Goal: Find specific page/section: Find specific page/section

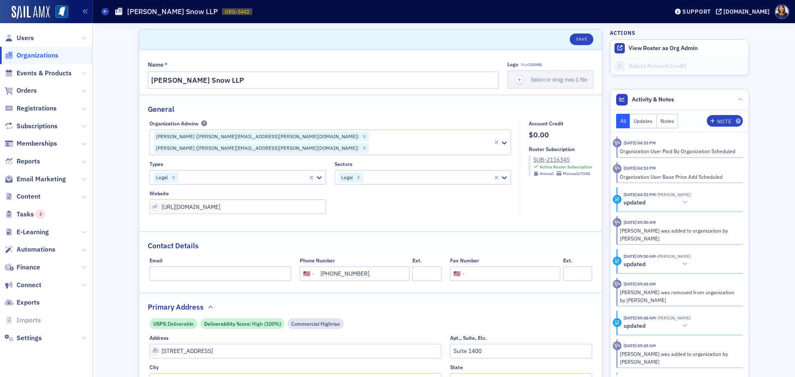
select select "US"
click at [19, 36] on span "Users" at bounding box center [25, 38] width 17 height 9
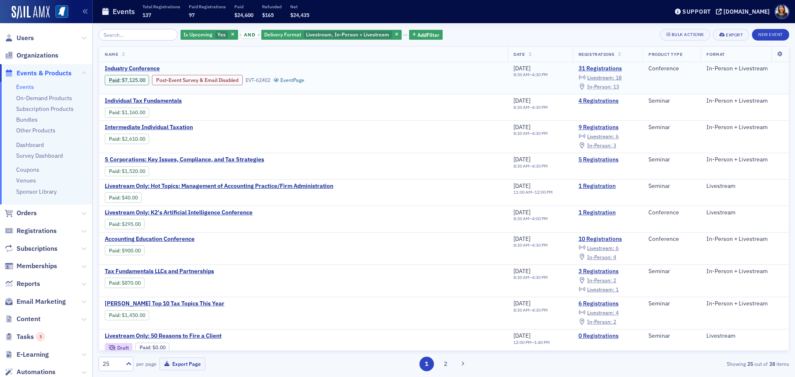
click at [600, 86] on span "In-Person :" at bounding box center [599, 86] width 25 height 7
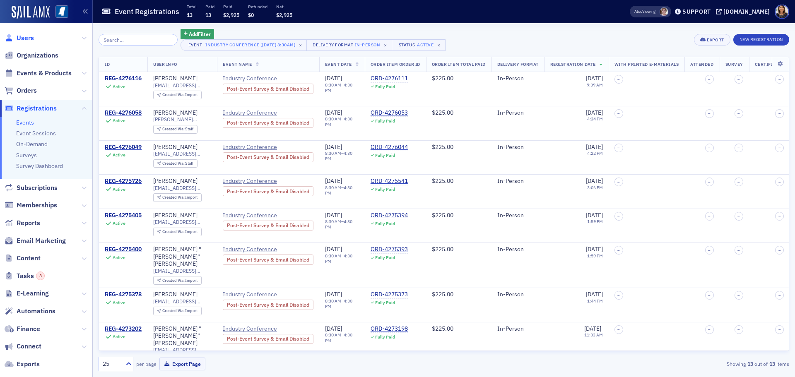
click at [23, 41] on span "Users" at bounding box center [25, 38] width 17 height 9
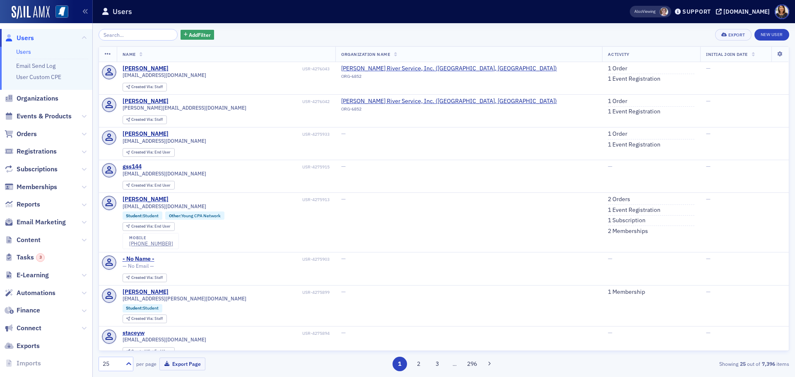
click at [24, 40] on span "Users" at bounding box center [25, 38] width 17 height 9
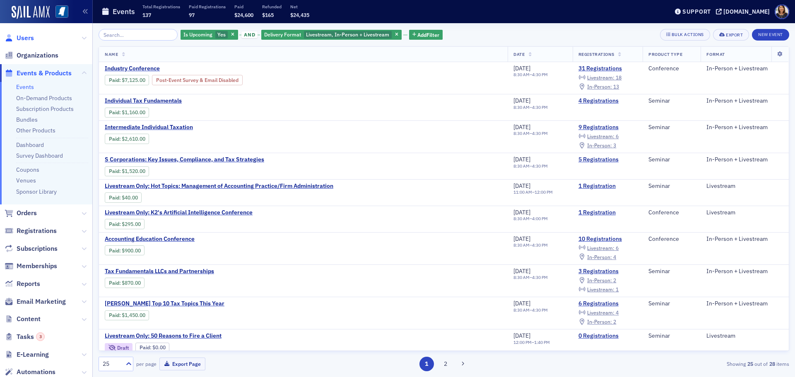
click at [20, 35] on span "Users" at bounding box center [25, 38] width 17 height 9
